Goal: Find specific page/section: Find specific page/section

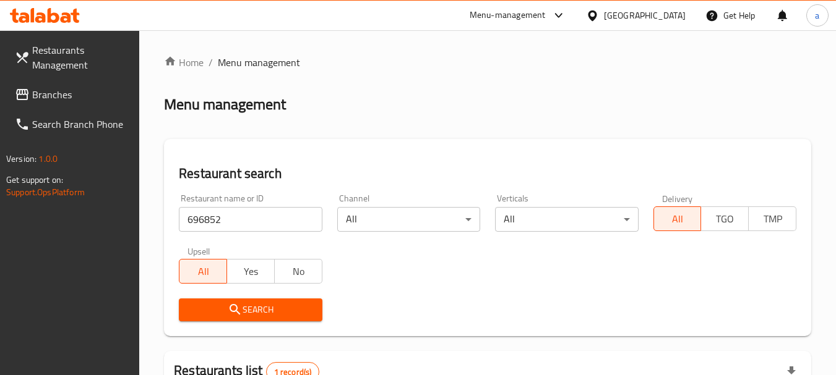
scroll to position [192, 0]
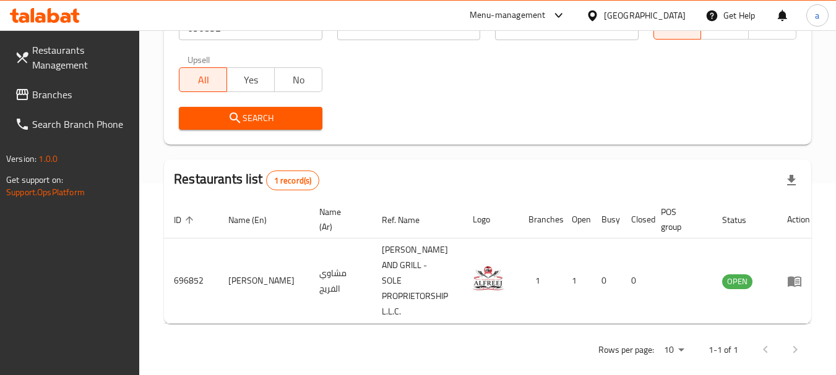
click at [635, 14] on div "[GEOGRAPHIC_DATA]" at bounding box center [645, 16] width 82 height 14
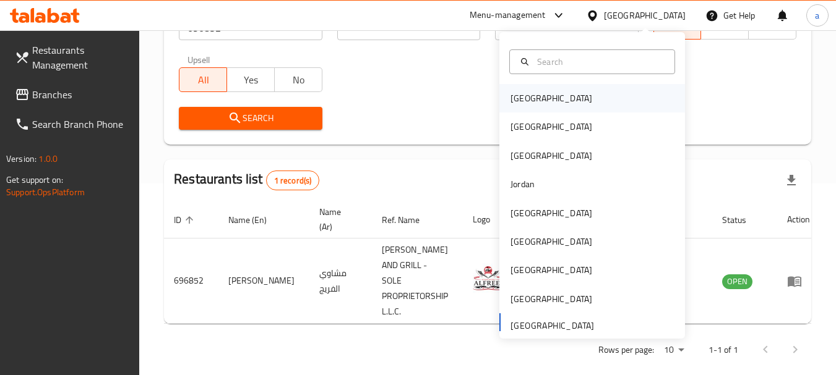
click at [578, 99] on div "[GEOGRAPHIC_DATA]" at bounding box center [592, 98] width 186 height 28
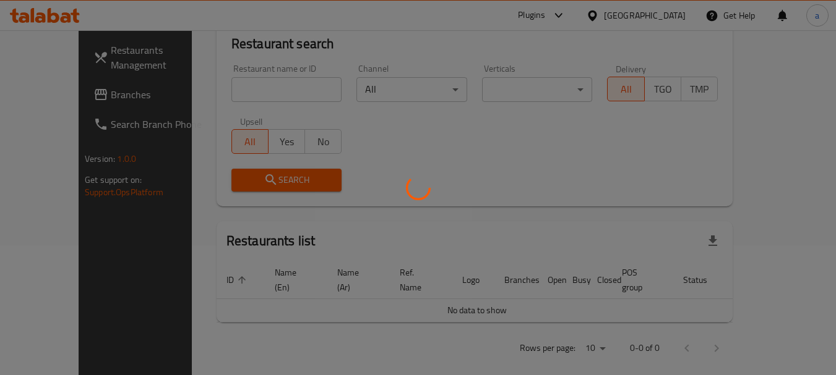
scroll to position [192, 0]
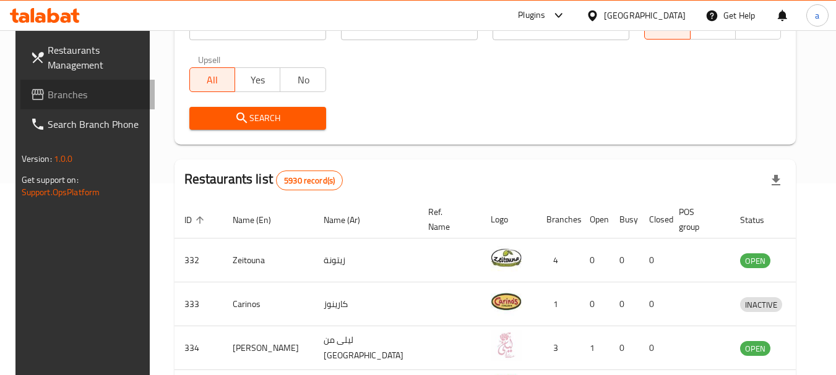
click at [48, 88] on span "Branches" at bounding box center [97, 94] width 98 height 15
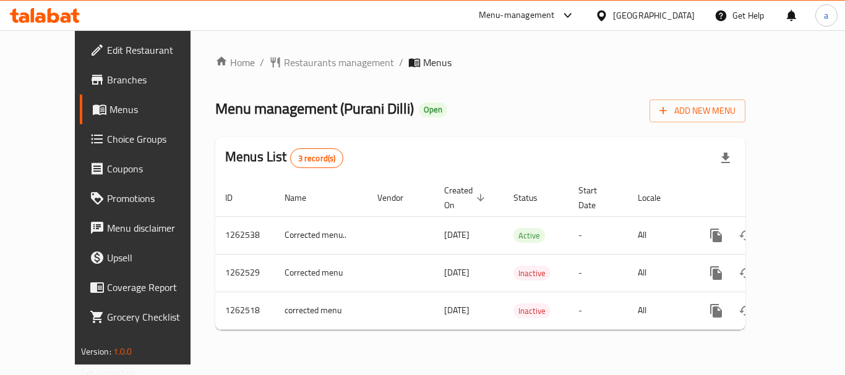
click at [299, 49] on div "Home / Restaurants management / Menus Menu management ( Purani Dilli ) Open Add…" at bounding box center [481, 197] width 580 height 335
click at [302, 67] on span "Restaurants management" at bounding box center [339, 62] width 110 height 15
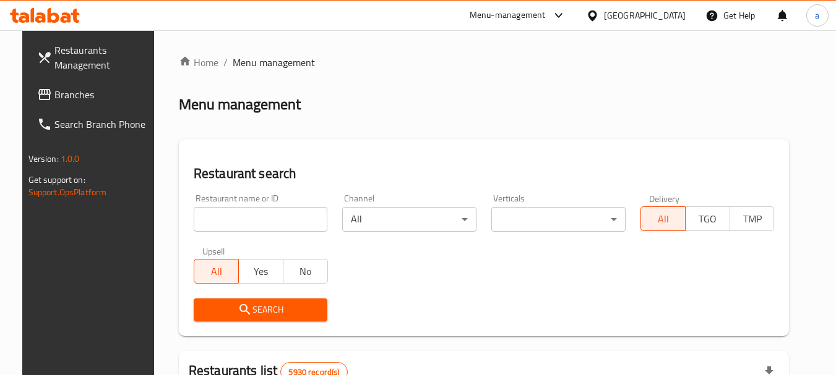
click at [280, 216] on input "search" at bounding box center [261, 219] width 134 height 25
paste input "685561"
type input "685561"
click at [260, 306] on span "Search" at bounding box center [260, 309] width 114 height 15
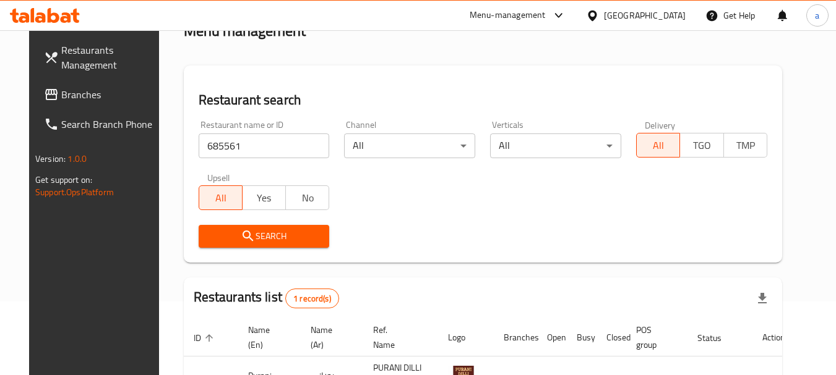
scroll to position [166, 0]
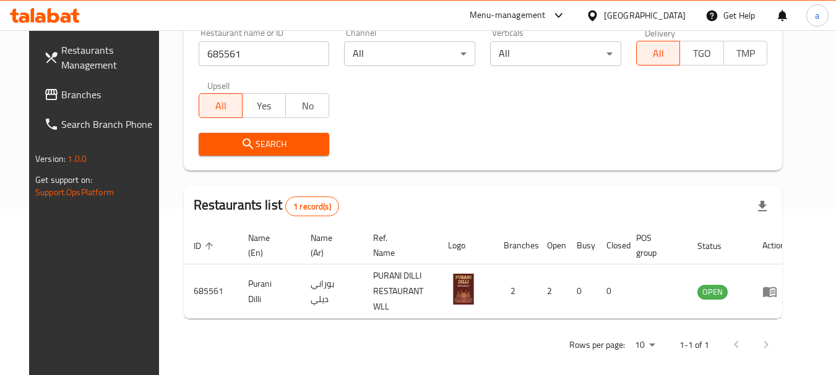
click at [668, 12] on div "[GEOGRAPHIC_DATA]" at bounding box center [645, 16] width 82 height 14
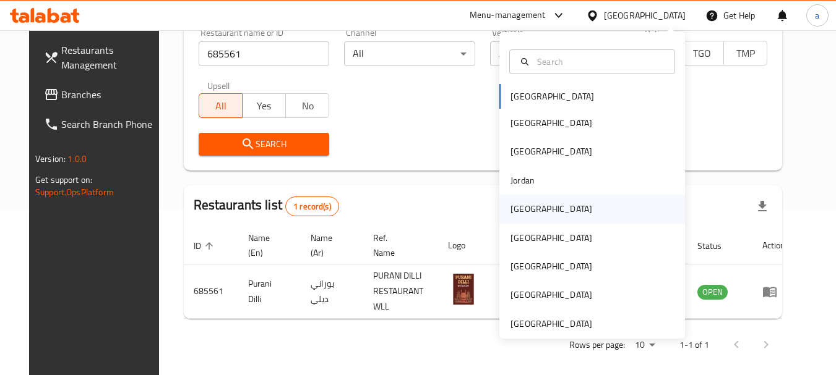
click at [526, 211] on div "[GEOGRAPHIC_DATA]" at bounding box center [551, 209] width 82 height 14
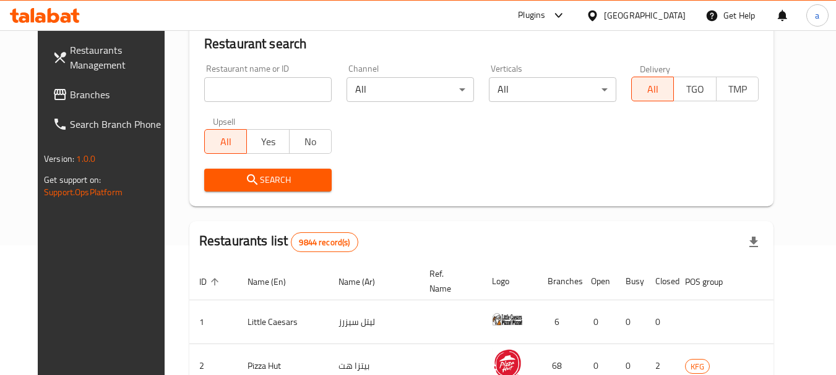
scroll to position [166, 0]
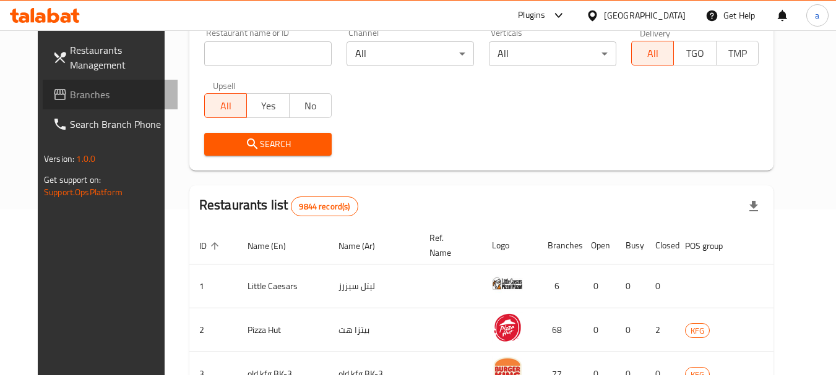
click at [72, 92] on span "Branches" at bounding box center [119, 94] width 98 height 15
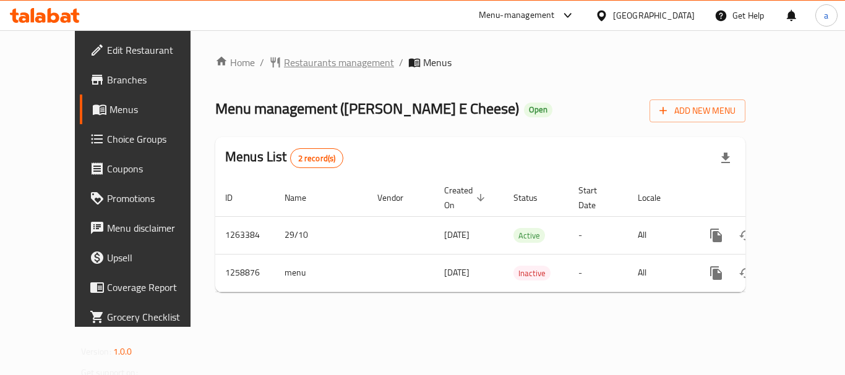
click at [302, 68] on span "Restaurants management" at bounding box center [339, 62] width 110 height 15
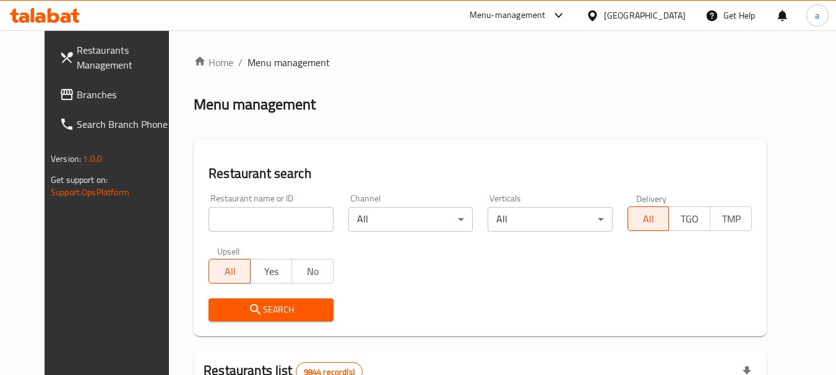
click at [249, 223] on input "search" at bounding box center [270, 219] width 124 height 25
paste input "684200"
type input "684200"
click at [289, 315] on span "Search" at bounding box center [270, 309] width 105 height 15
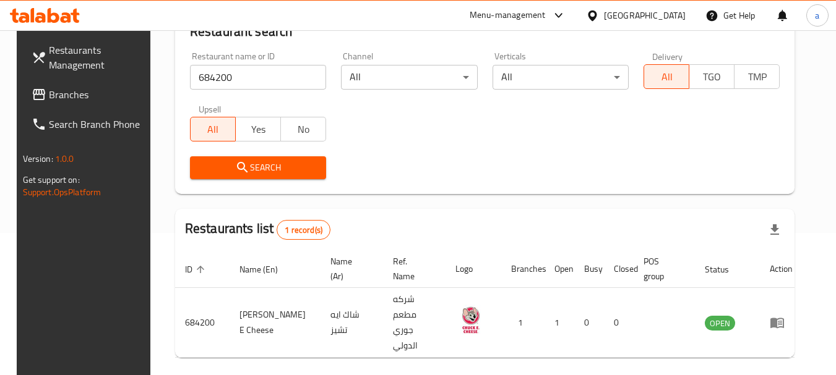
scroll to position [161, 0]
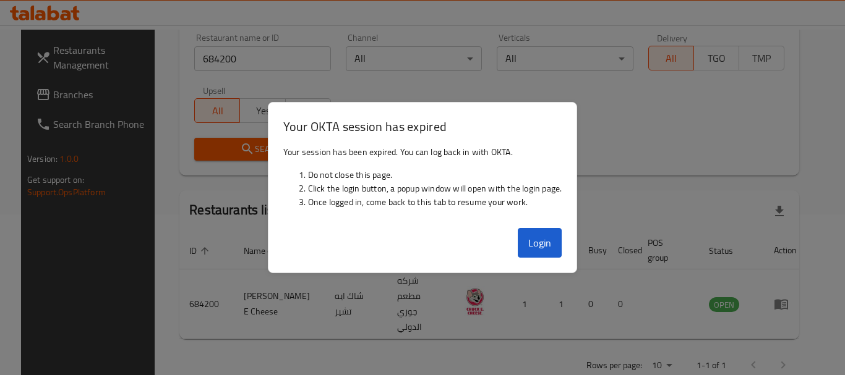
click at [563, 249] on div "Login" at bounding box center [422, 247] width 309 height 49
click at [557, 247] on button "Login" at bounding box center [540, 243] width 45 height 30
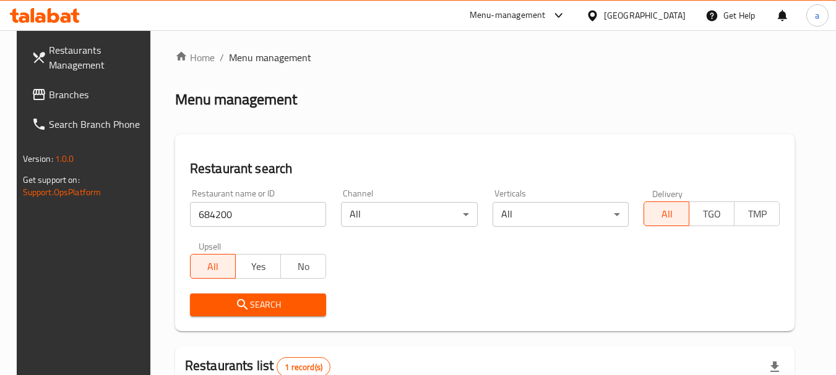
scroll to position [0, 0]
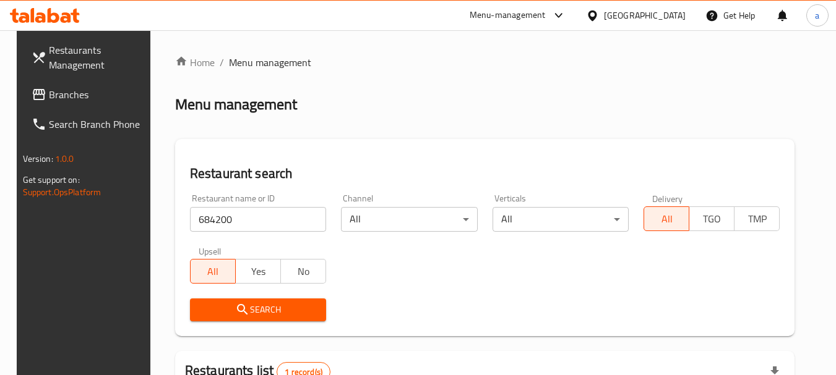
click at [677, 16] on div "[GEOGRAPHIC_DATA]" at bounding box center [645, 16] width 82 height 14
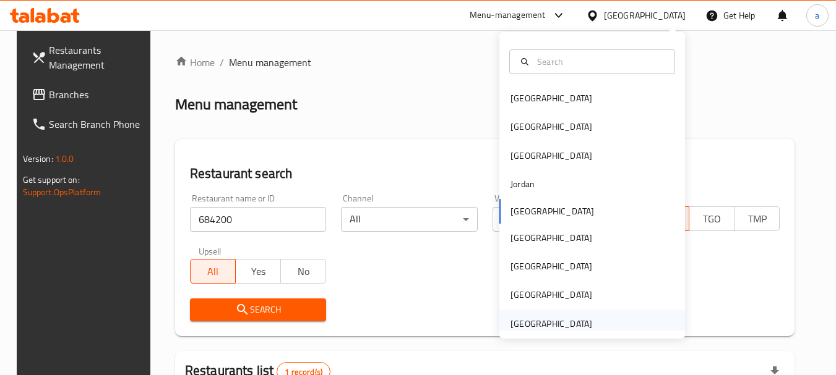
click at [549, 322] on div "[GEOGRAPHIC_DATA]" at bounding box center [551, 324] width 82 height 14
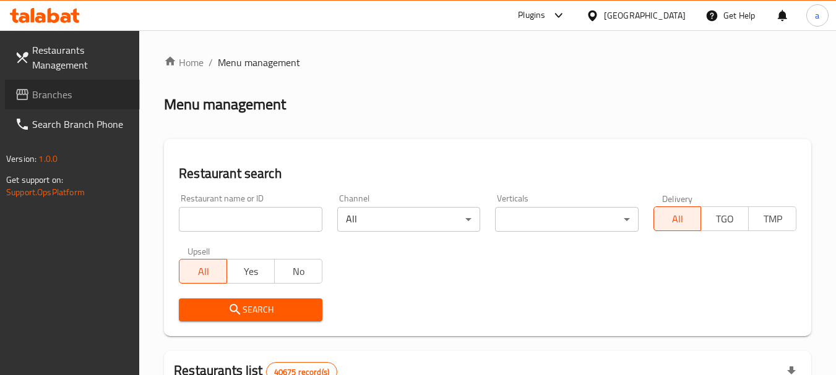
click at [58, 88] on span "Branches" at bounding box center [81, 94] width 98 height 15
